Goal: Task Accomplishment & Management: Complete application form

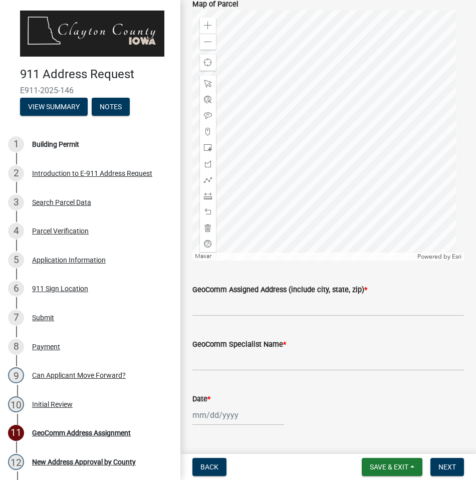
scroll to position [351, 0]
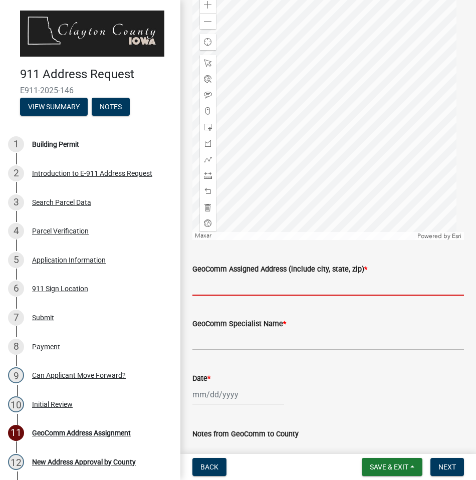
click at [312, 288] on input "GeoComm Assigned Address (include city, state, zip) *" at bounding box center [328, 285] width 272 height 21
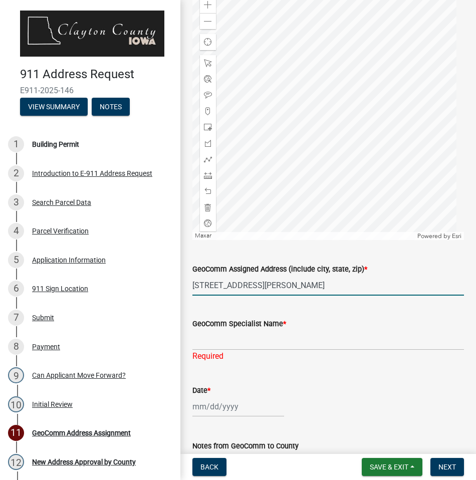
type input "[STREET_ADDRESS][PERSON_NAME]"
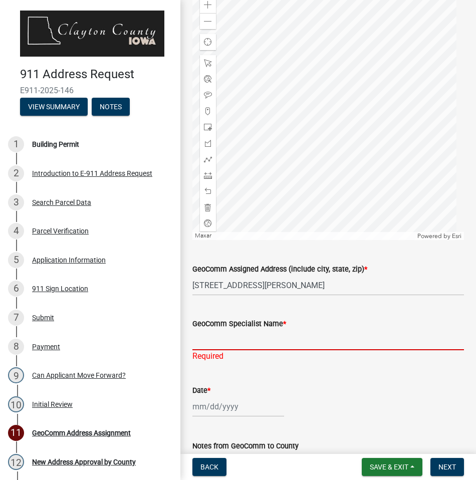
click at [267, 341] on input "GeoComm Specialist Name *" at bounding box center [328, 340] width 272 height 21
type input "[PERSON_NAME]"
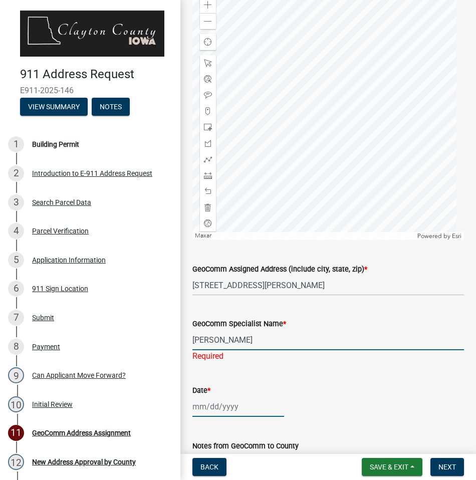
click at [249, 409] on wm-data-entity-input "Date *" at bounding box center [328, 398] width 272 height 56
select select "10"
select select "2025"
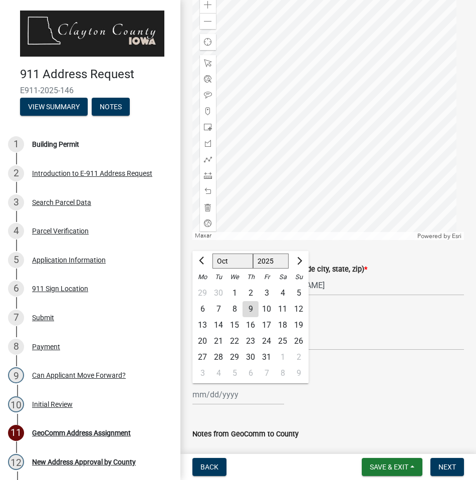
click at [253, 309] on div "9" at bounding box center [251, 309] width 16 height 16
type input "[DATE]"
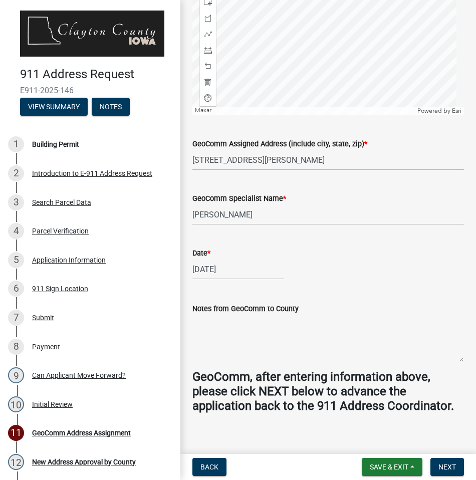
scroll to position [487, 0]
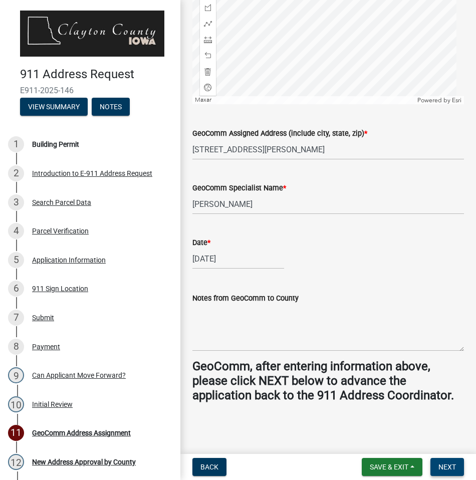
click at [456, 466] on button "Next" at bounding box center [447, 467] width 34 height 18
